Goal: Task Accomplishment & Management: Manage account settings

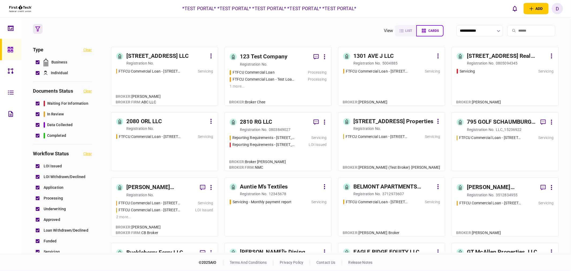
click at [557, 9] on div "d" at bounding box center [556, 8] width 11 height 11
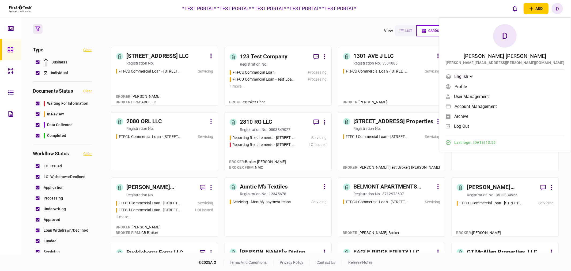
click at [469, 125] on span "log out" at bounding box center [461, 126] width 15 height 5
